Goal: Information Seeking & Learning: Find specific page/section

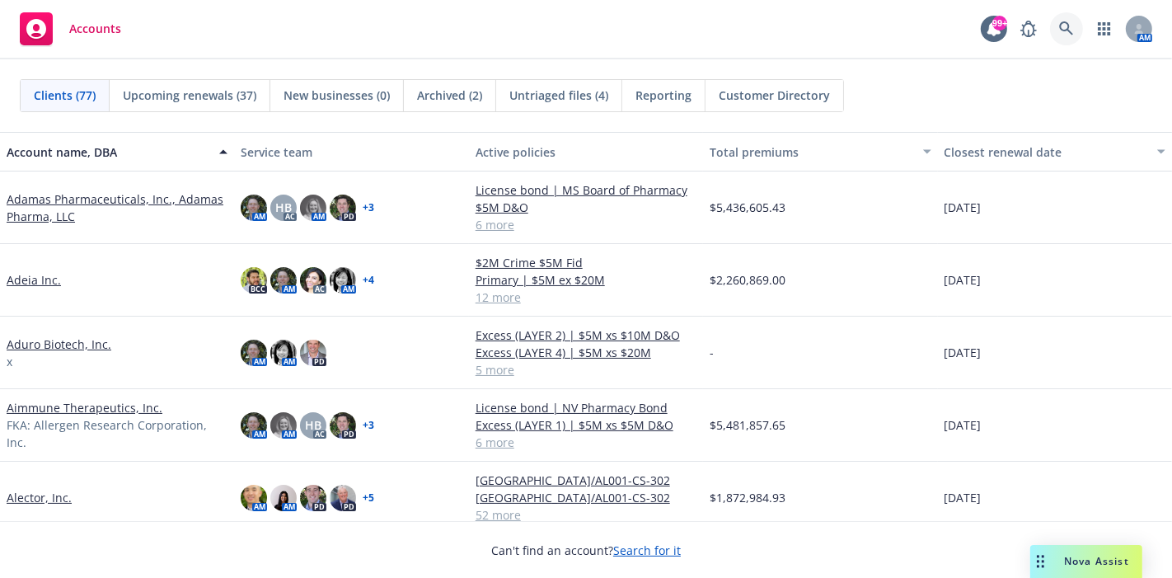
click at [1061, 33] on icon at bounding box center [1066, 28] width 15 height 15
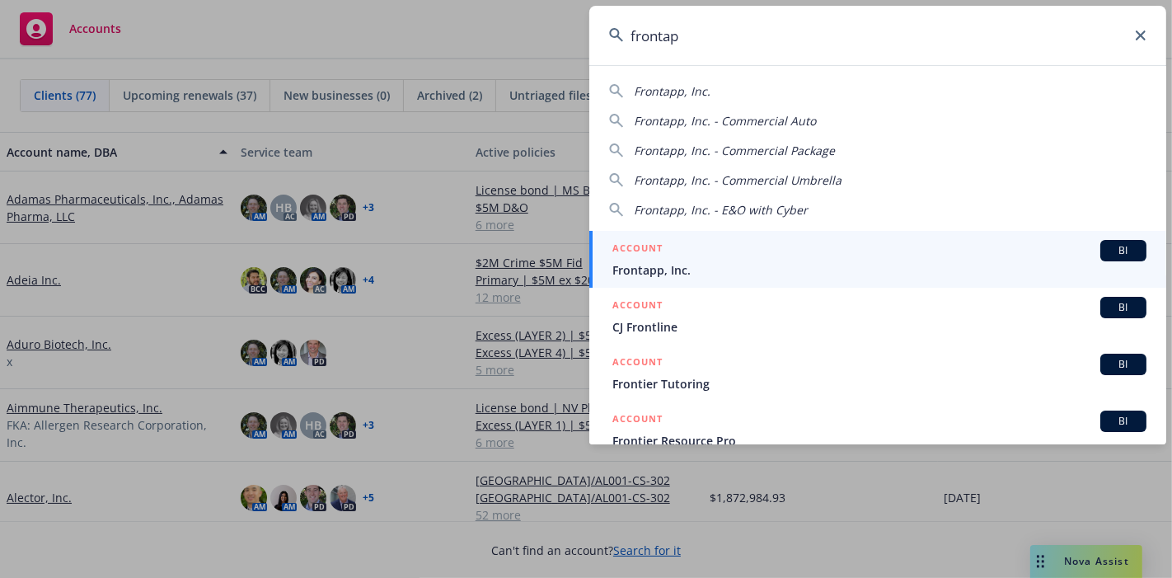
type input "frontap"
click at [639, 262] on span "Frontapp, Inc." at bounding box center [879, 269] width 534 height 17
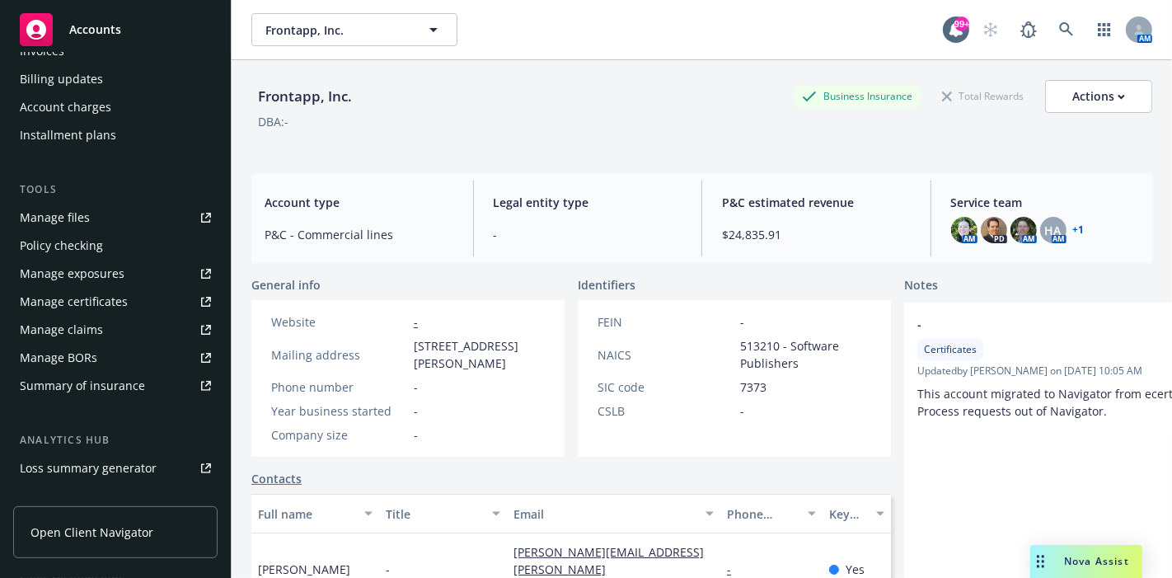
scroll to position [339, 0]
click at [77, 222] on div "Manage files" at bounding box center [55, 219] width 70 height 26
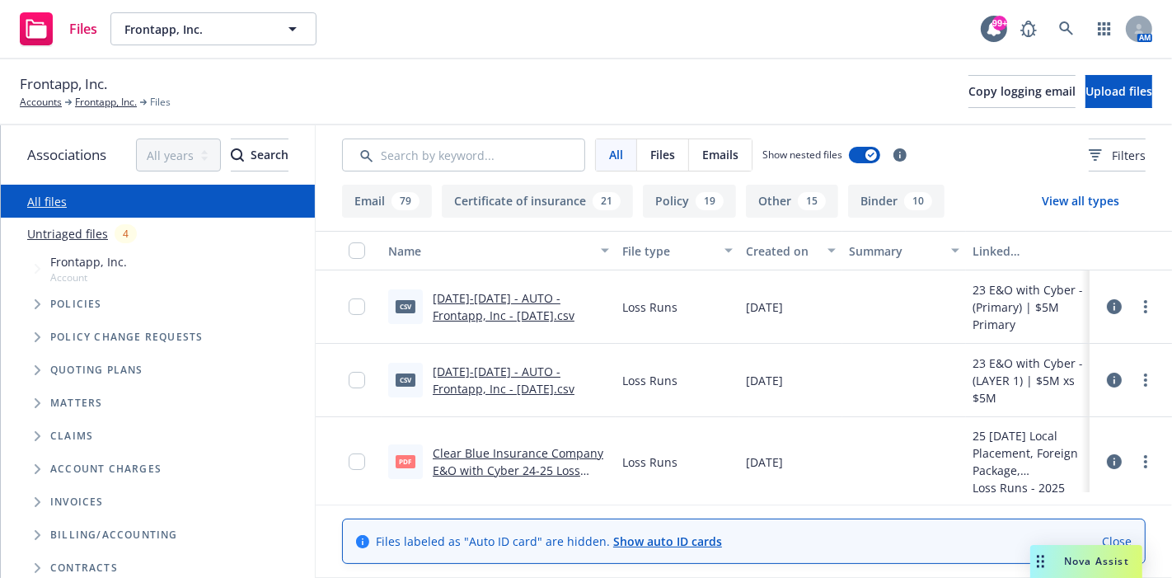
click at [695, 199] on div "19" at bounding box center [709, 201] width 28 height 18
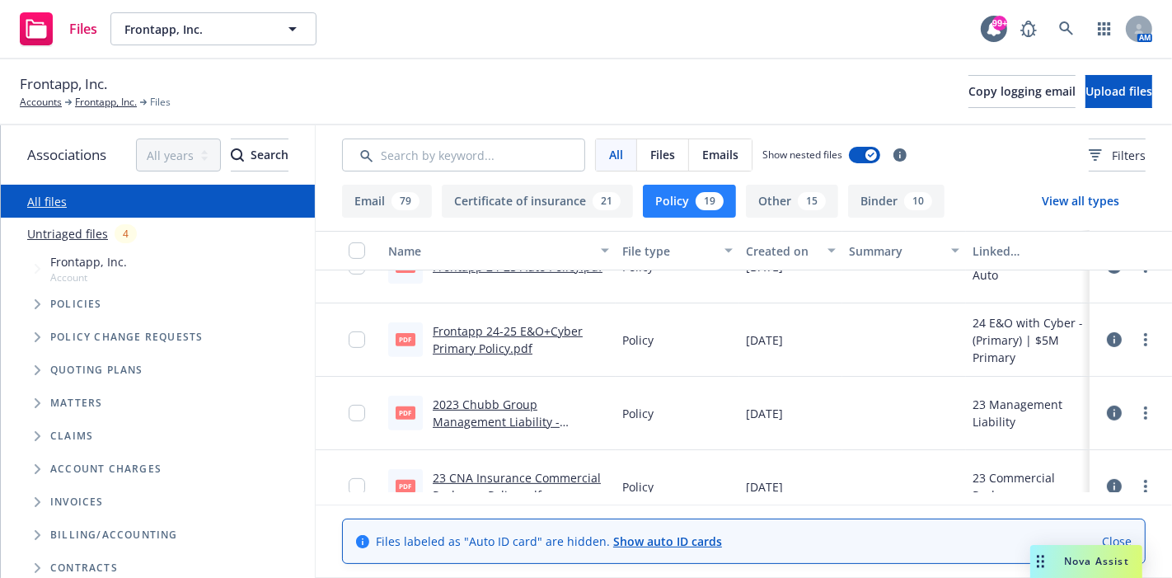
scroll to position [640, 0]
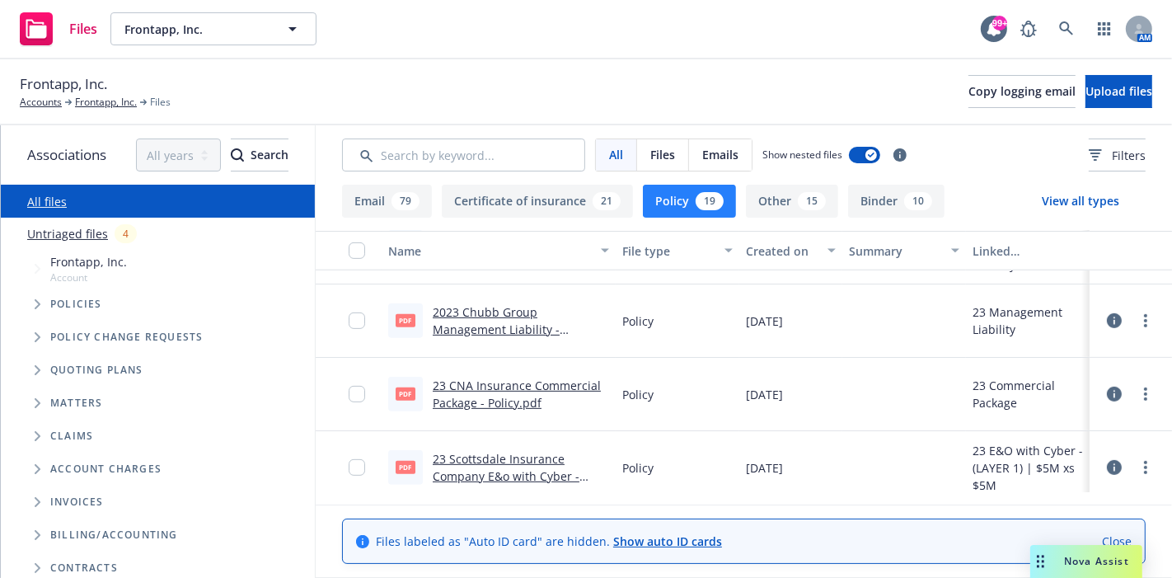
click at [494, 326] on link "2023 Chubb Group Management Liability - Policy.pdf" at bounding box center [496, 329] width 127 height 50
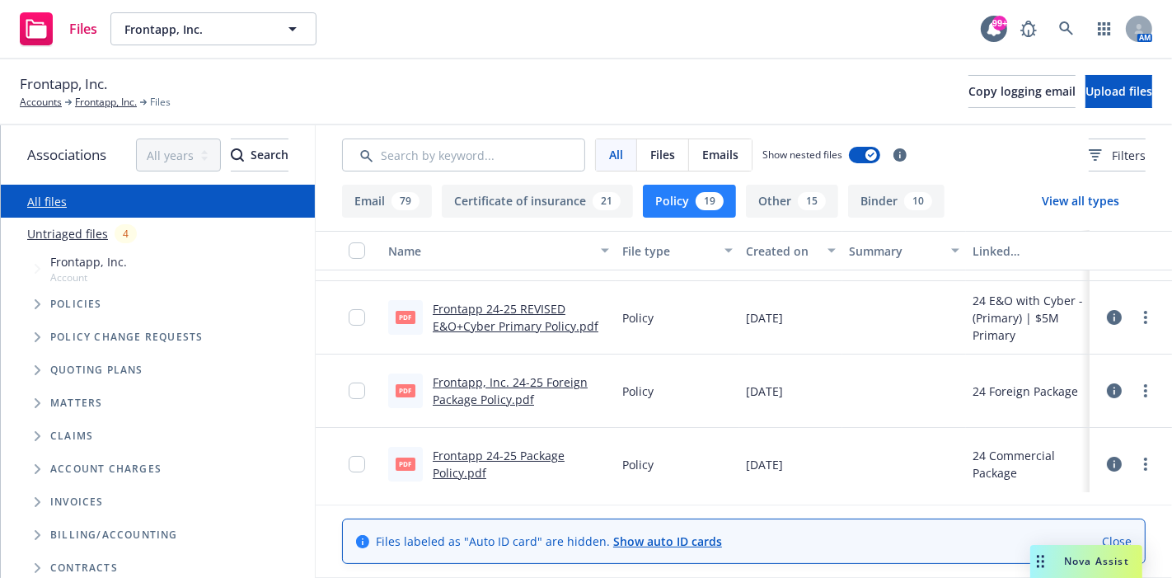
scroll to position [91, 0]
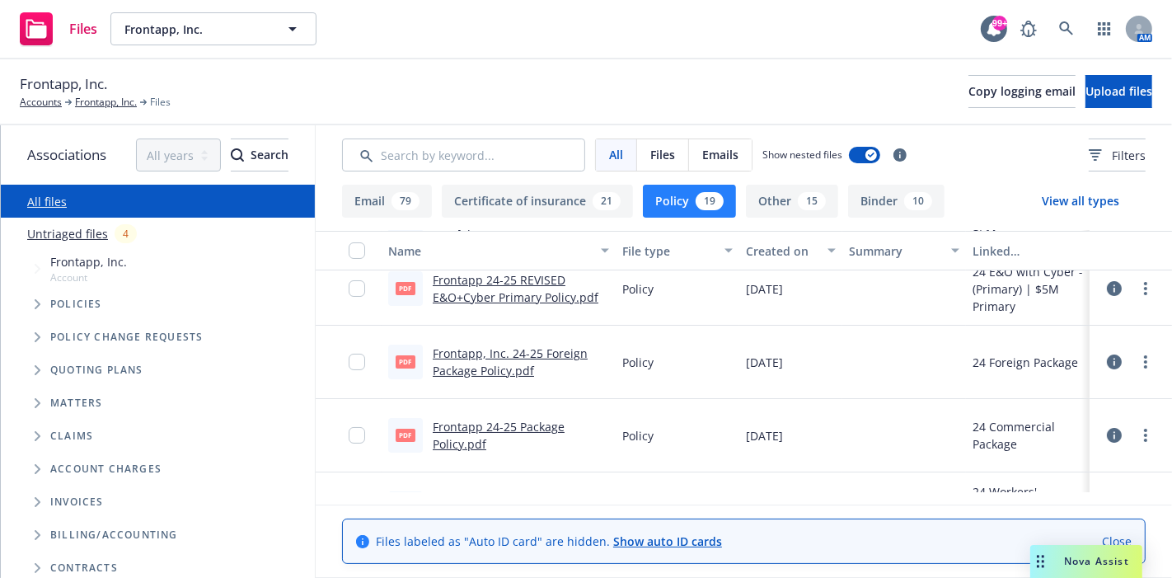
click at [519, 423] on link "Frontapp 24-25 Package Policy.pdf" at bounding box center [499, 435] width 132 height 33
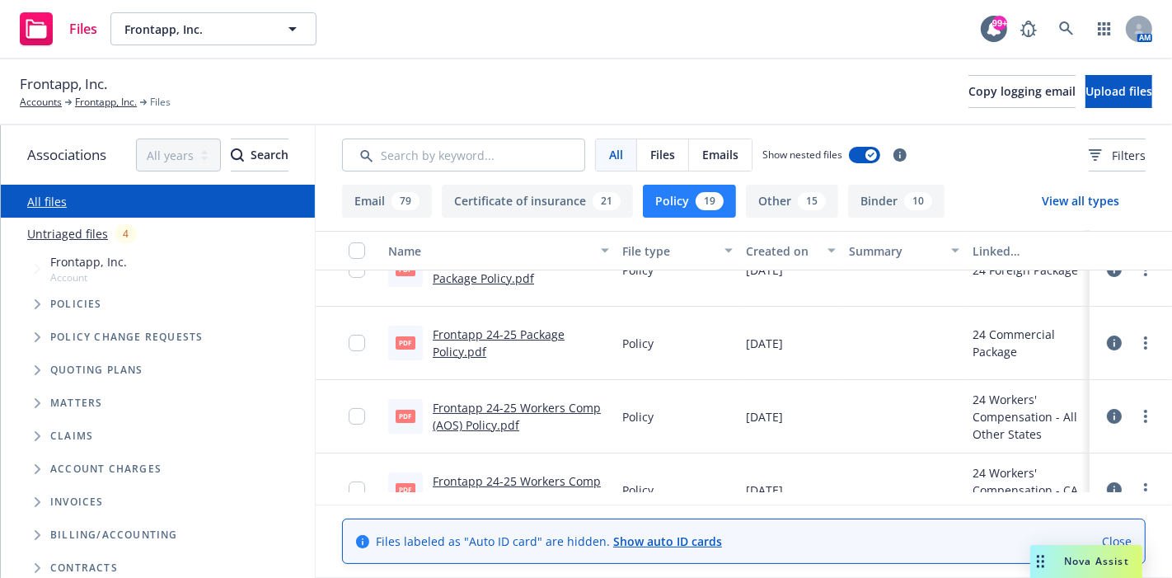
scroll to position [0, 0]
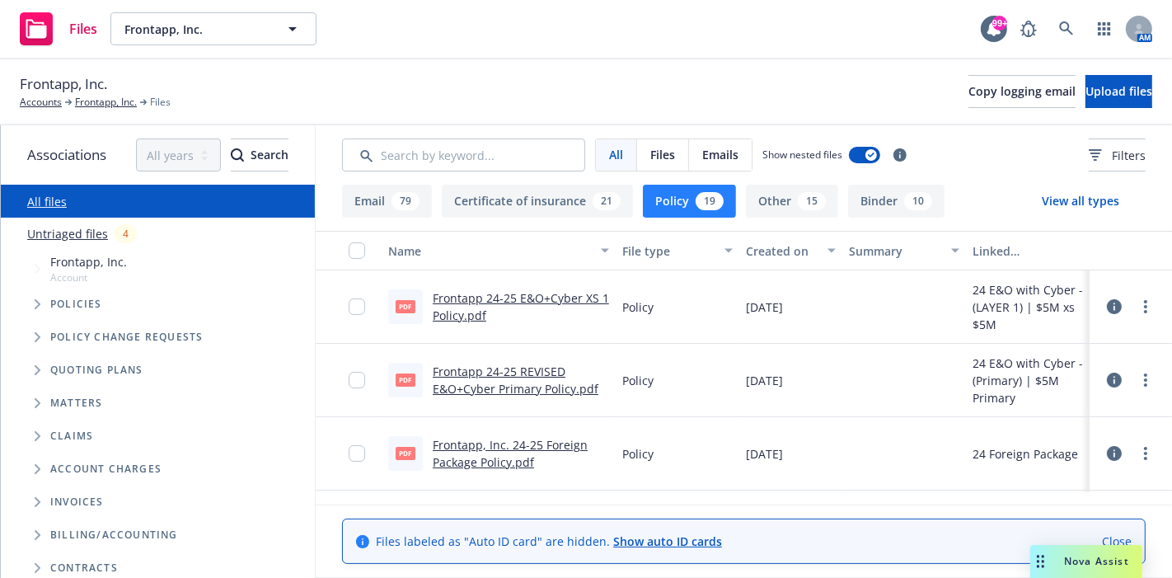
click at [848, 201] on button "Binder 10" at bounding box center [896, 201] width 96 height 33
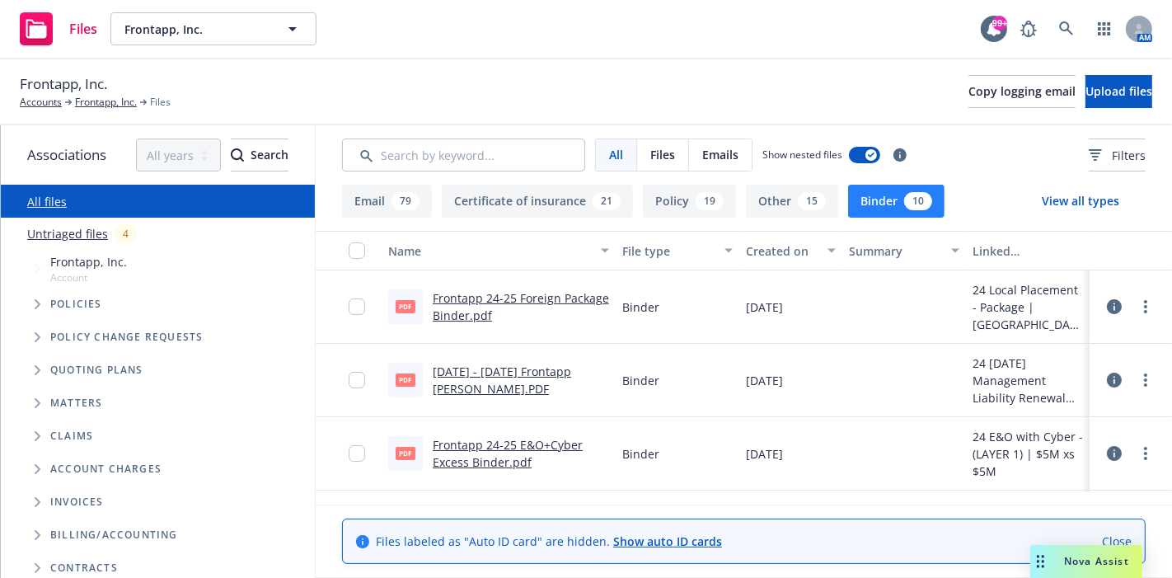
click at [536, 372] on link "2024 - 2025 Frontapp ML Binder.PDF" at bounding box center [502, 379] width 138 height 33
click at [662, 198] on button "Policy 19" at bounding box center [689, 201] width 93 height 33
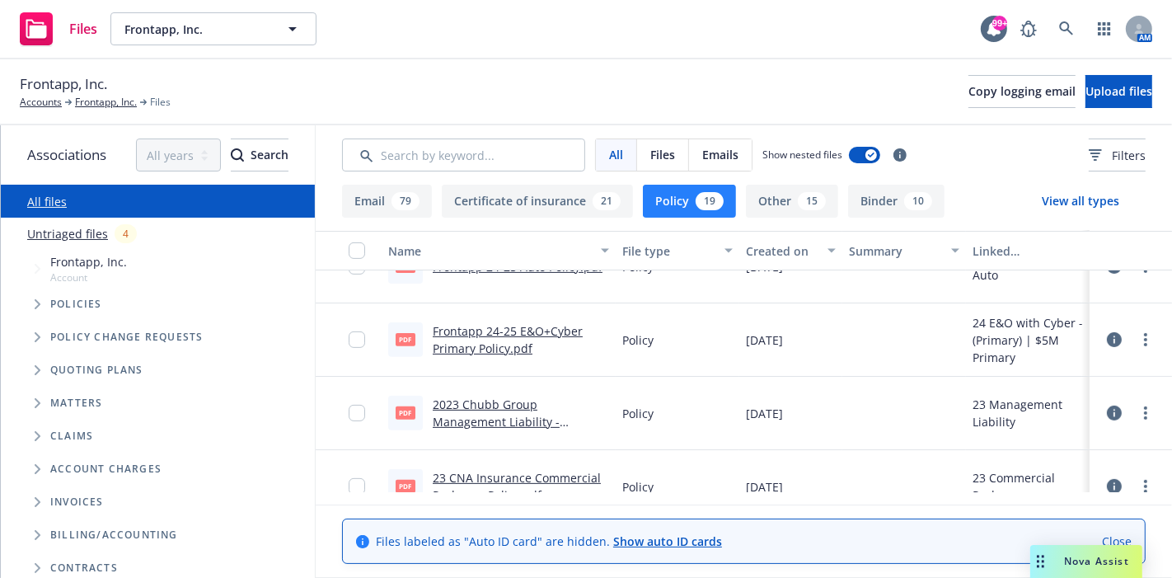
scroll to position [640, 0]
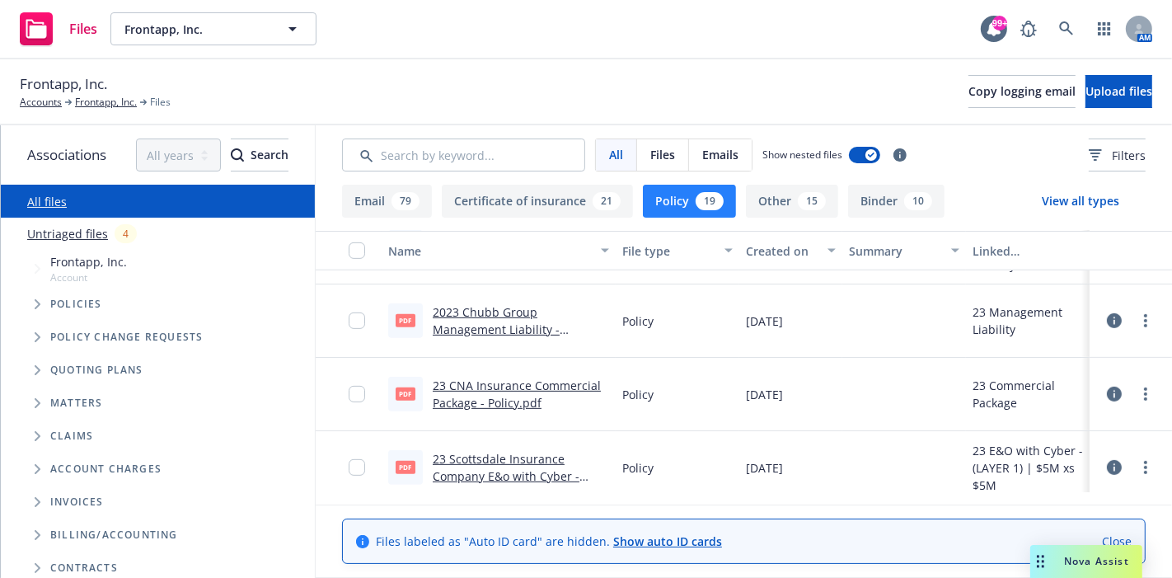
click at [505, 330] on link "2023 Chubb Group Management Liability - Policy.pdf" at bounding box center [496, 329] width 127 height 50
